Goal: Information Seeking & Learning: Learn about a topic

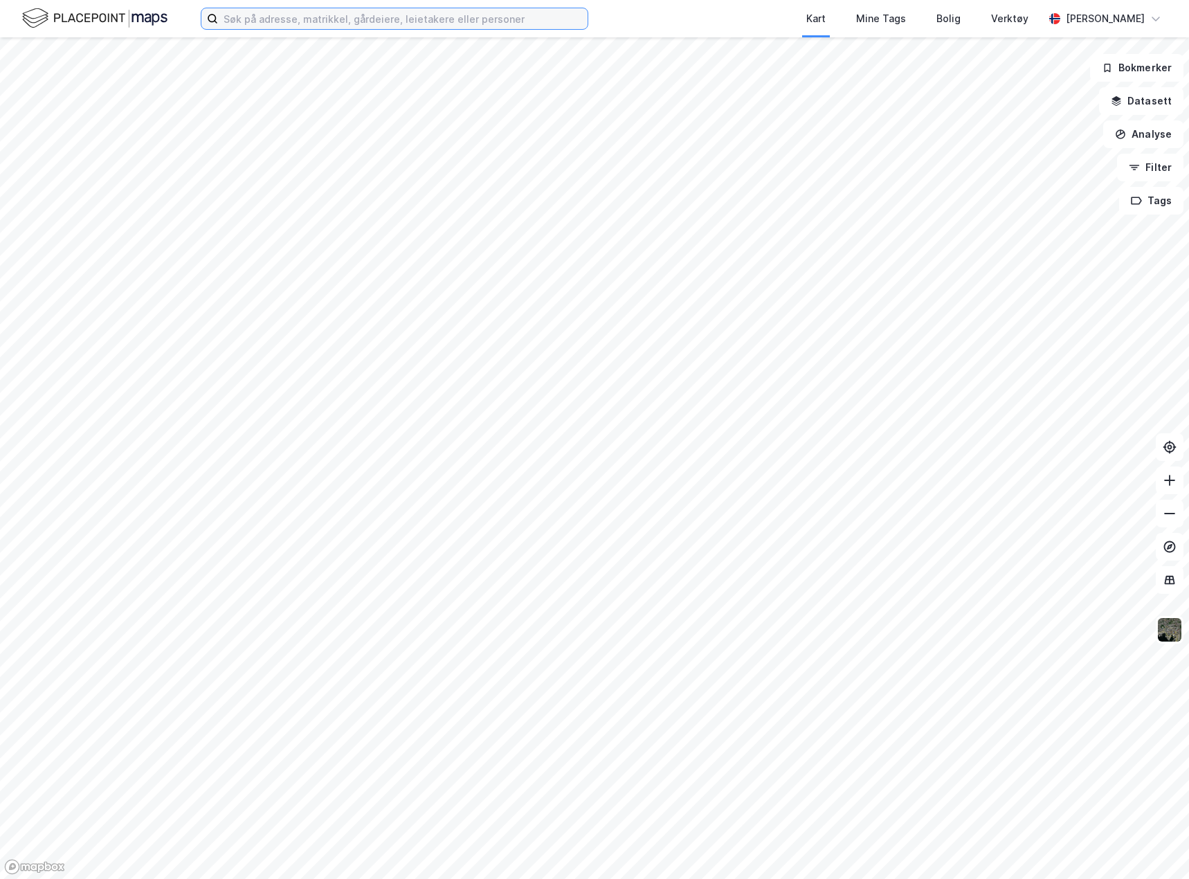
click at [281, 17] on input at bounding box center [402, 18] width 369 height 21
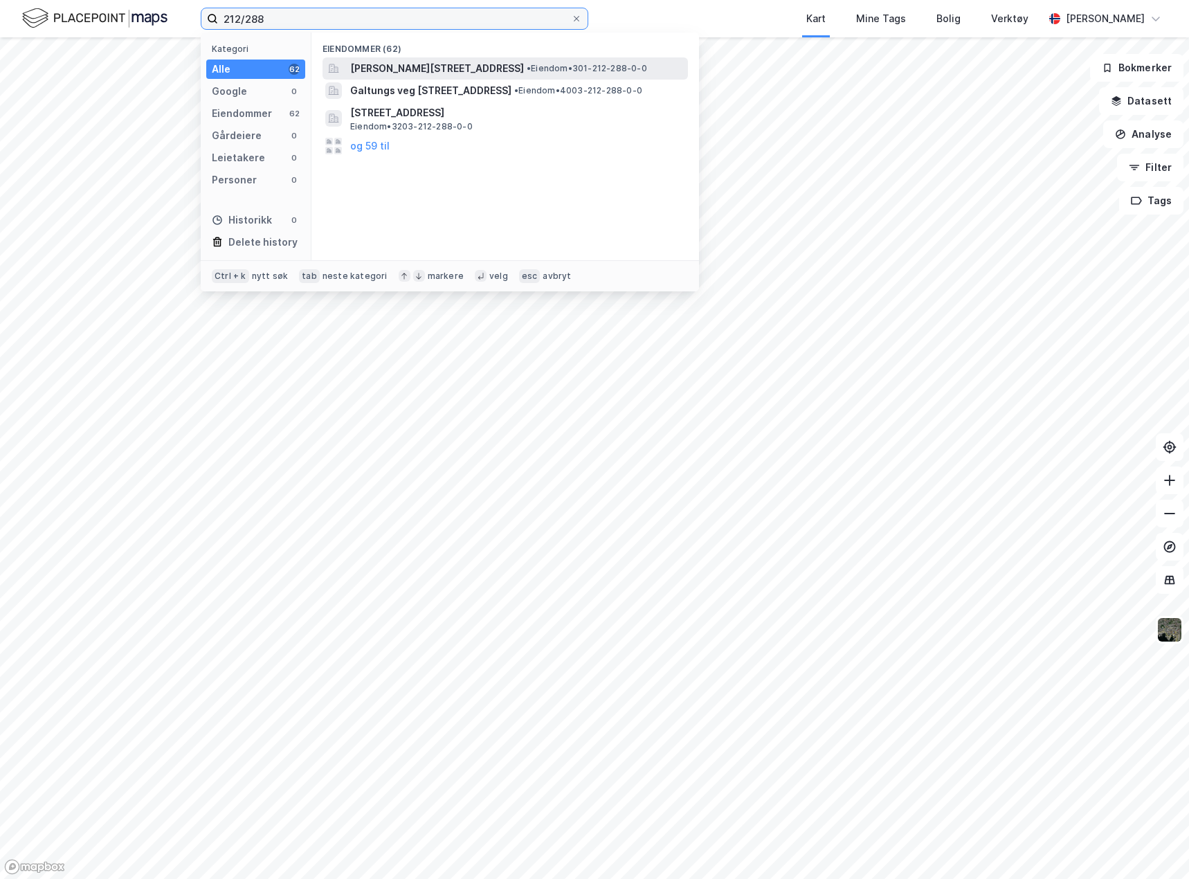
type input "212/288"
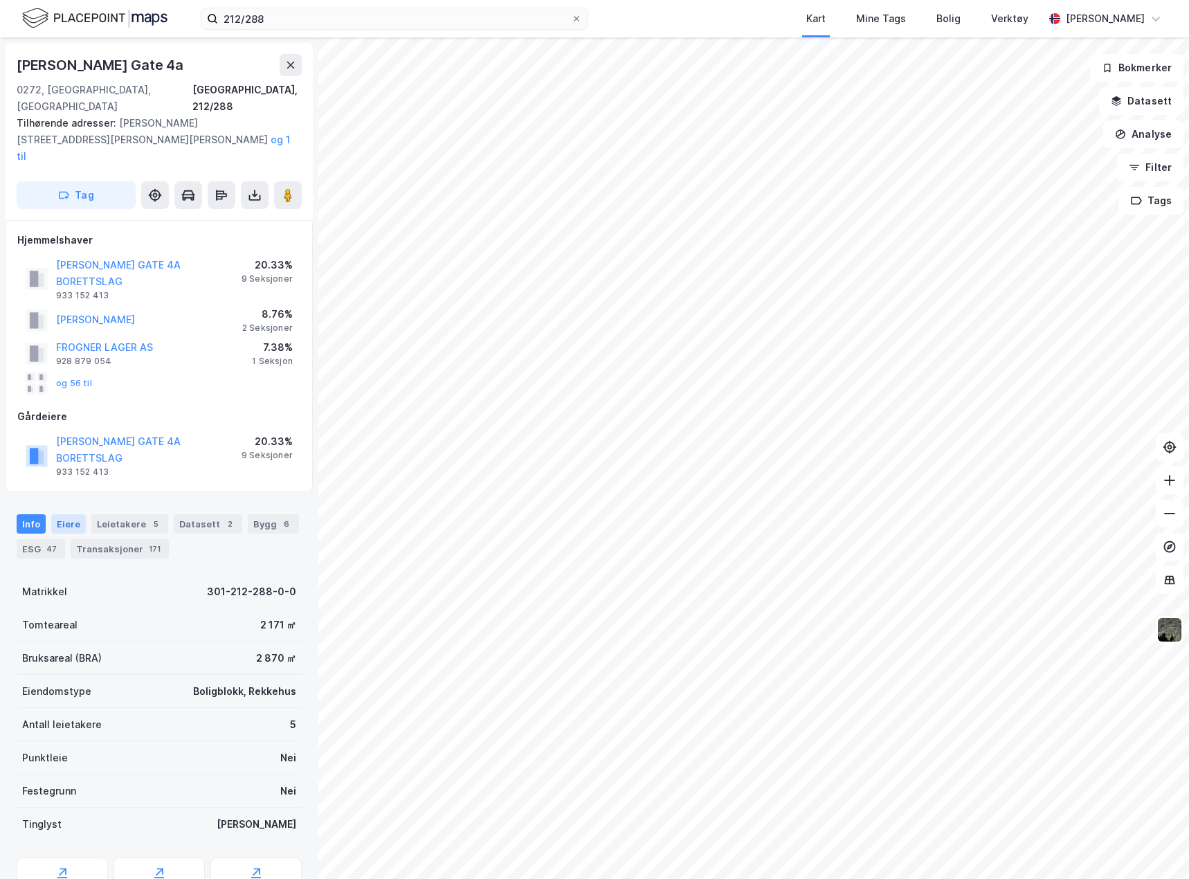
click at [68, 514] on div "Eiere" at bounding box center [68, 523] width 35 height 19
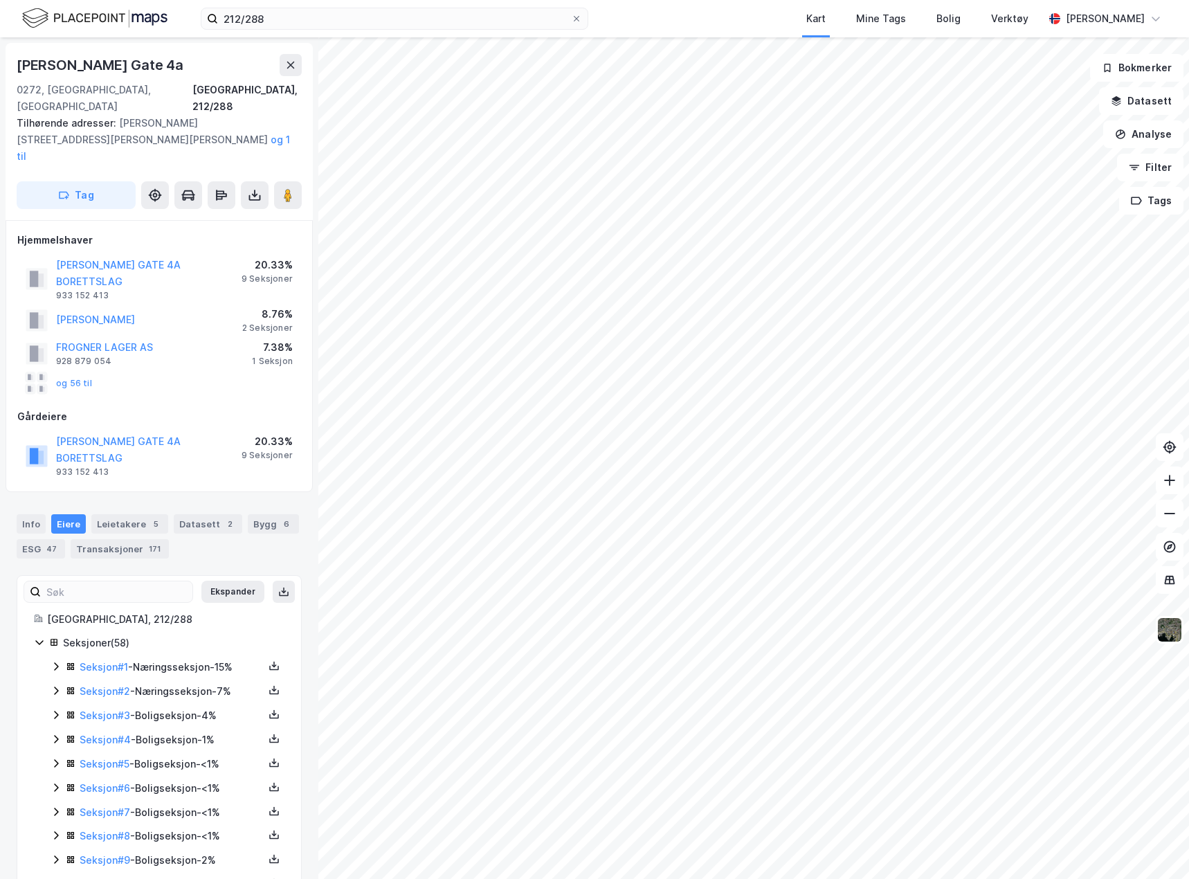
click at [55, 686] on icon at bounding box center [56, 690] width 4 height 8
click at [109, 685] on link "Seksjon # 2" at bounding box center [105, 691] width 51 height 12
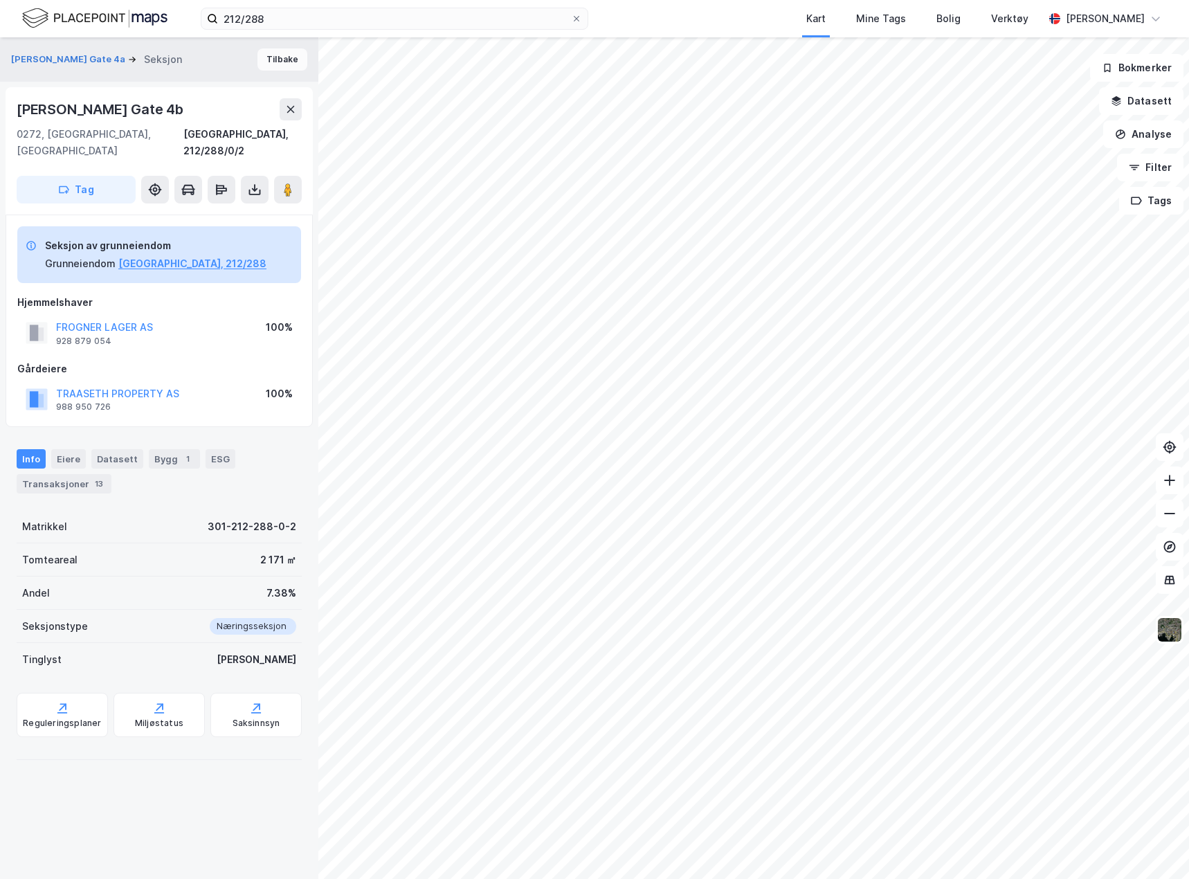
click at [278, 68] on button "Tilbake" at bounding box center [282, 59] width 50 height 22
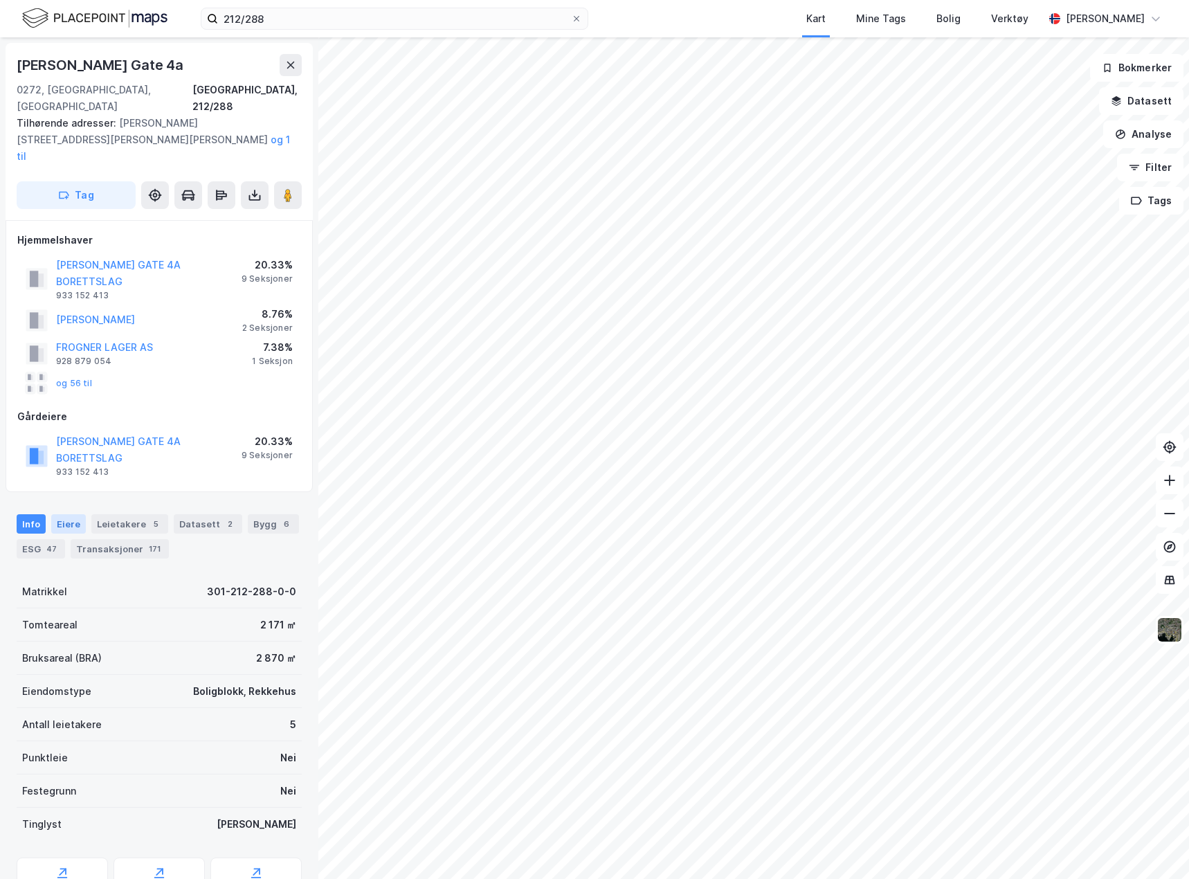
click at [58, 514] on div "Eiere" at bounding box center [68, 523] width 35 height 19
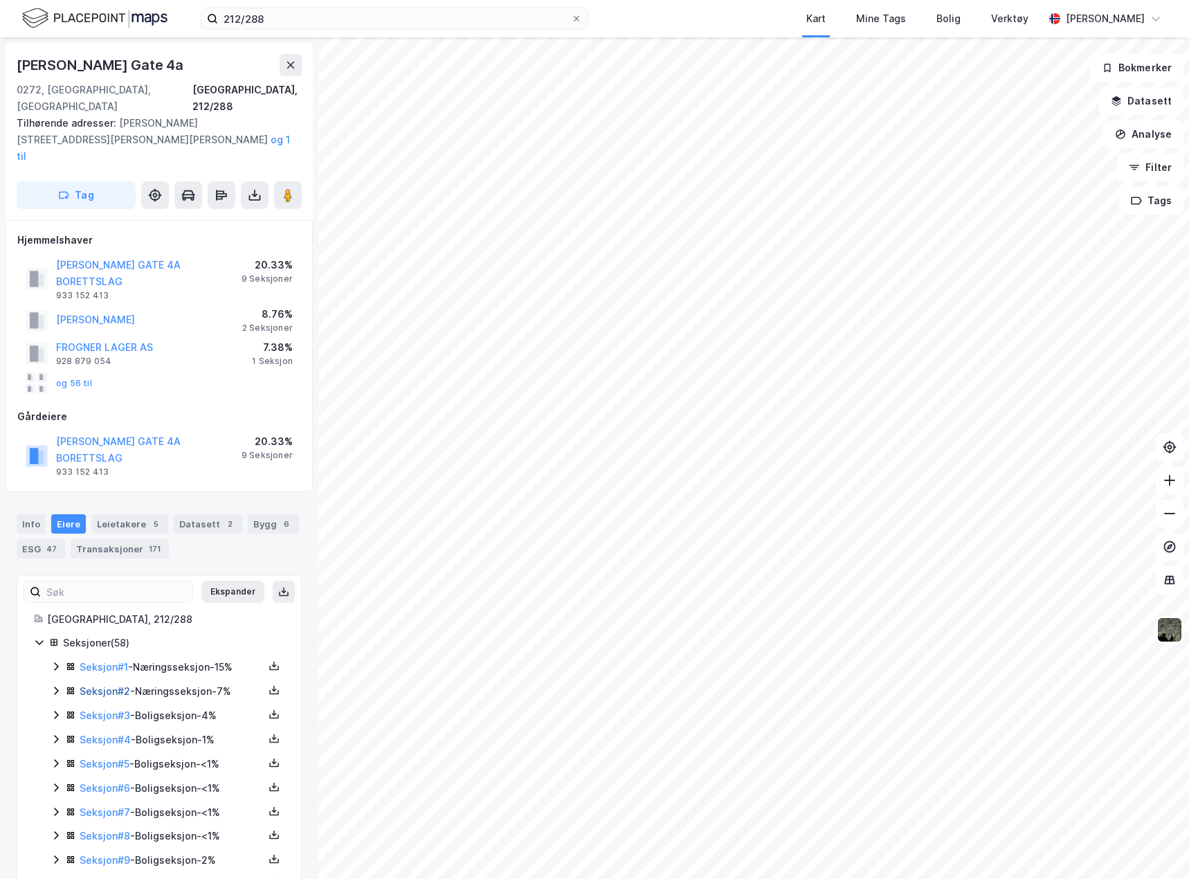
click at [113, 685] on link "Seksjon # 2" at bounding box center [105, 691] width 51 height 12
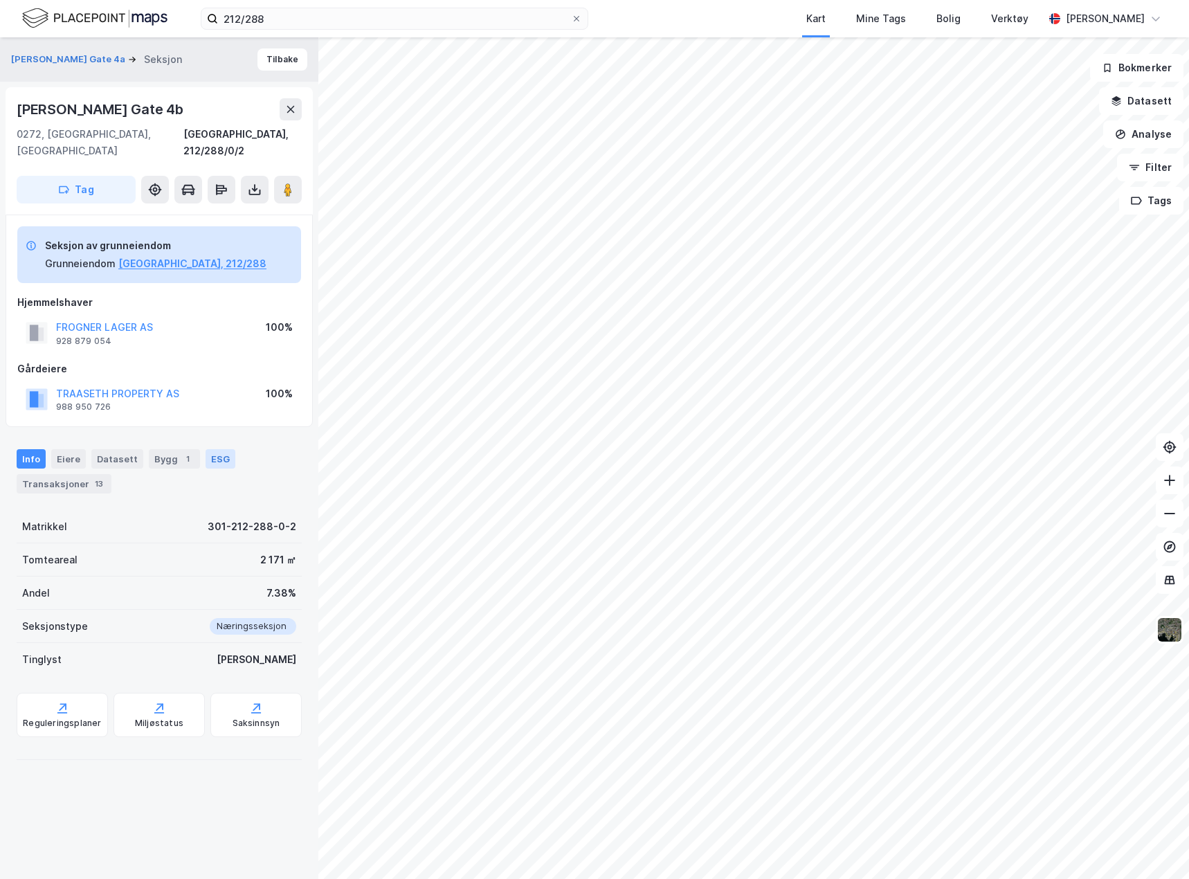
click at [205, 449] on div "ESG" at bounding box center [220, 458] width 30 height 19
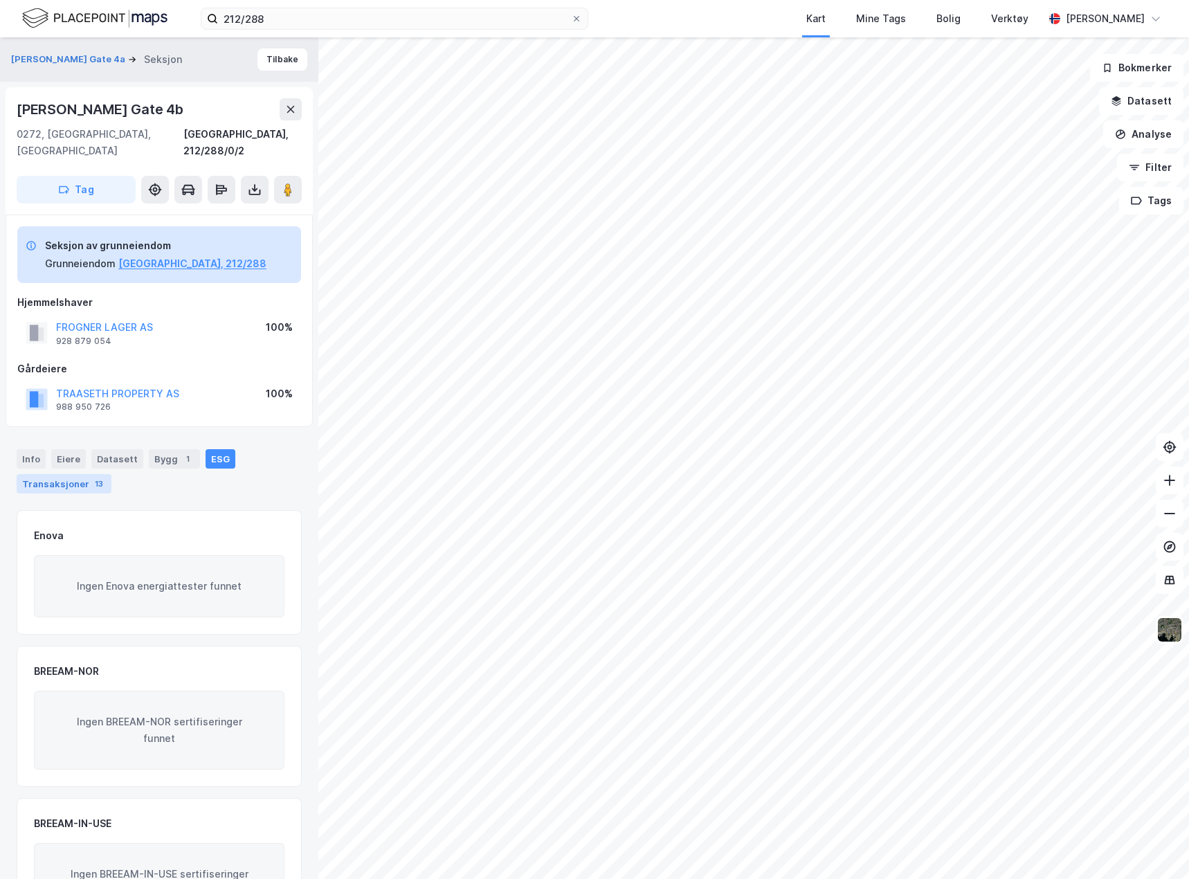
click at [57, 474] on div "Transaksjoner 13" at bounding box center [64, 483] width 95 height 19
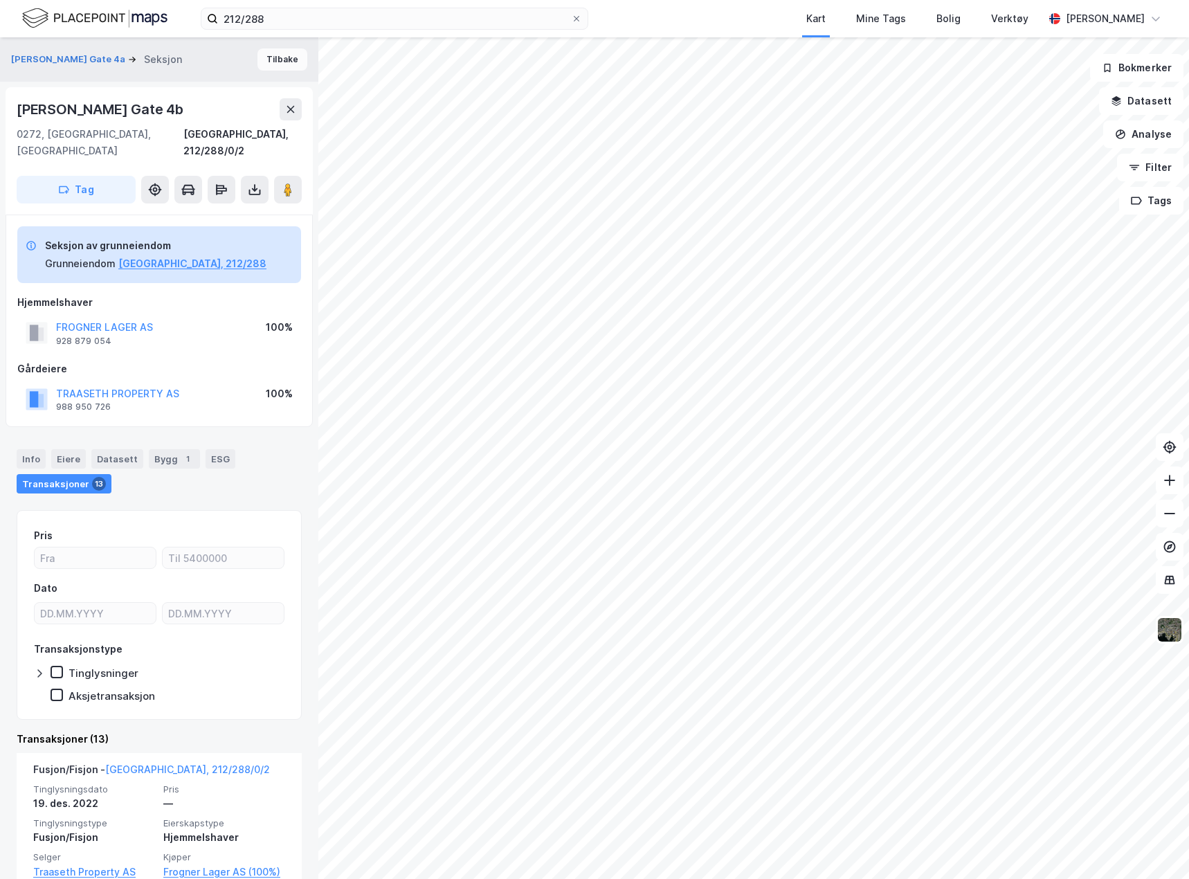
click at [289, 65] on button "Tilbake" at bounding box center [282, 59] width 50 height 22
